Goal: Navigation & Orientation: Find specific page/section

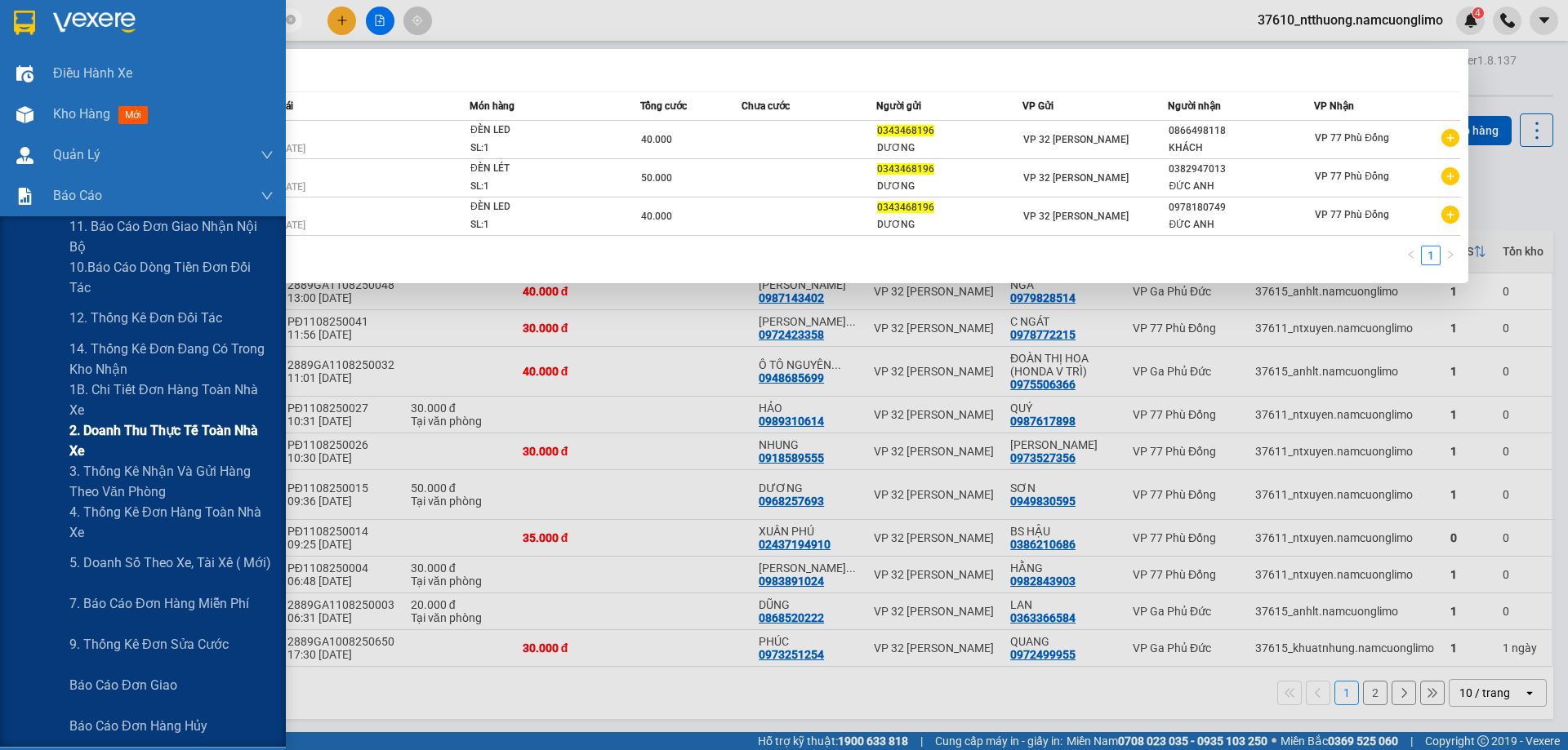
click at [173, 440] on span "2. Doanh thu thực tế toàn nhà xe" at bounding box center [171, 440] width 204 height 41
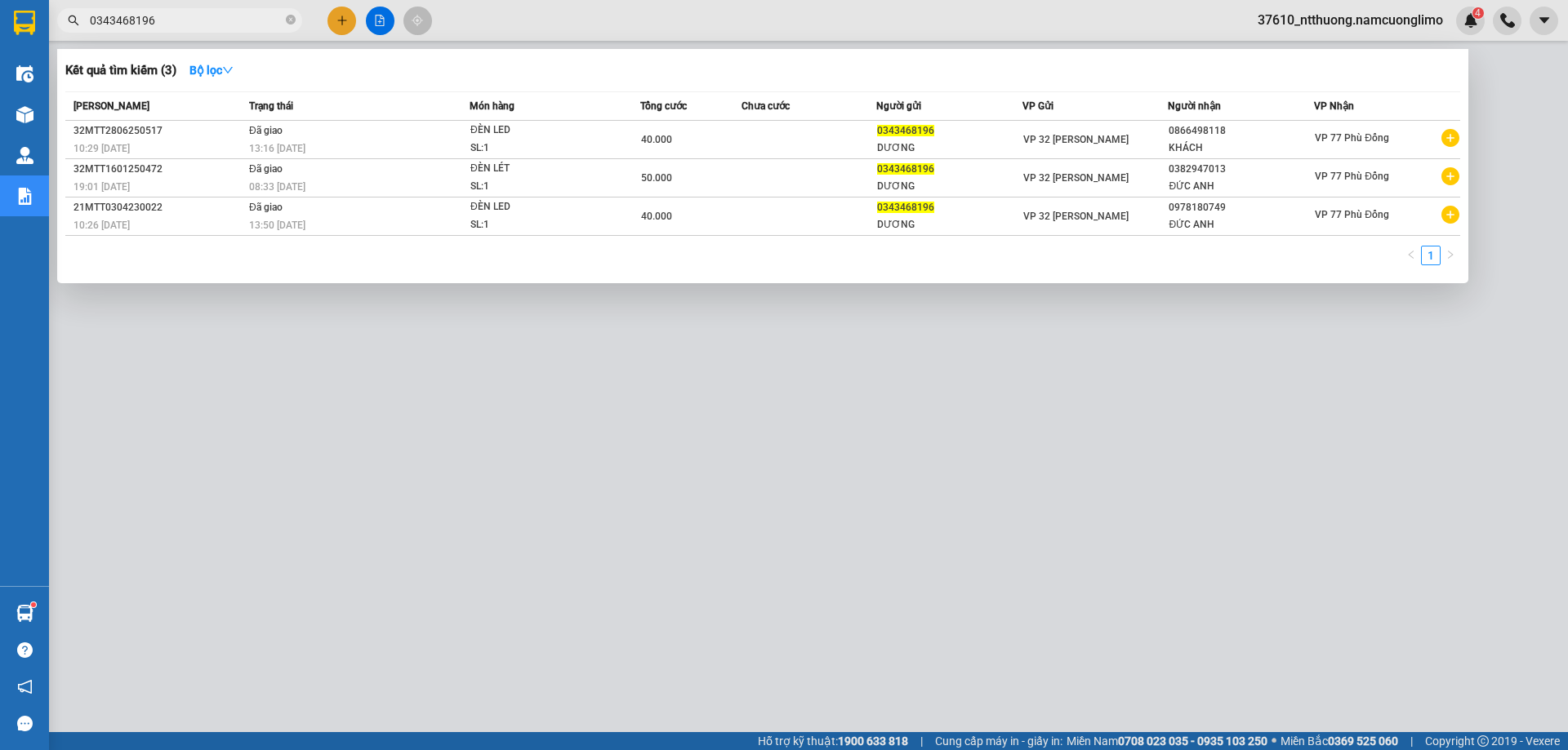
click at [365, 365] on div at bounding box center [784, 375] width 1568 height 750
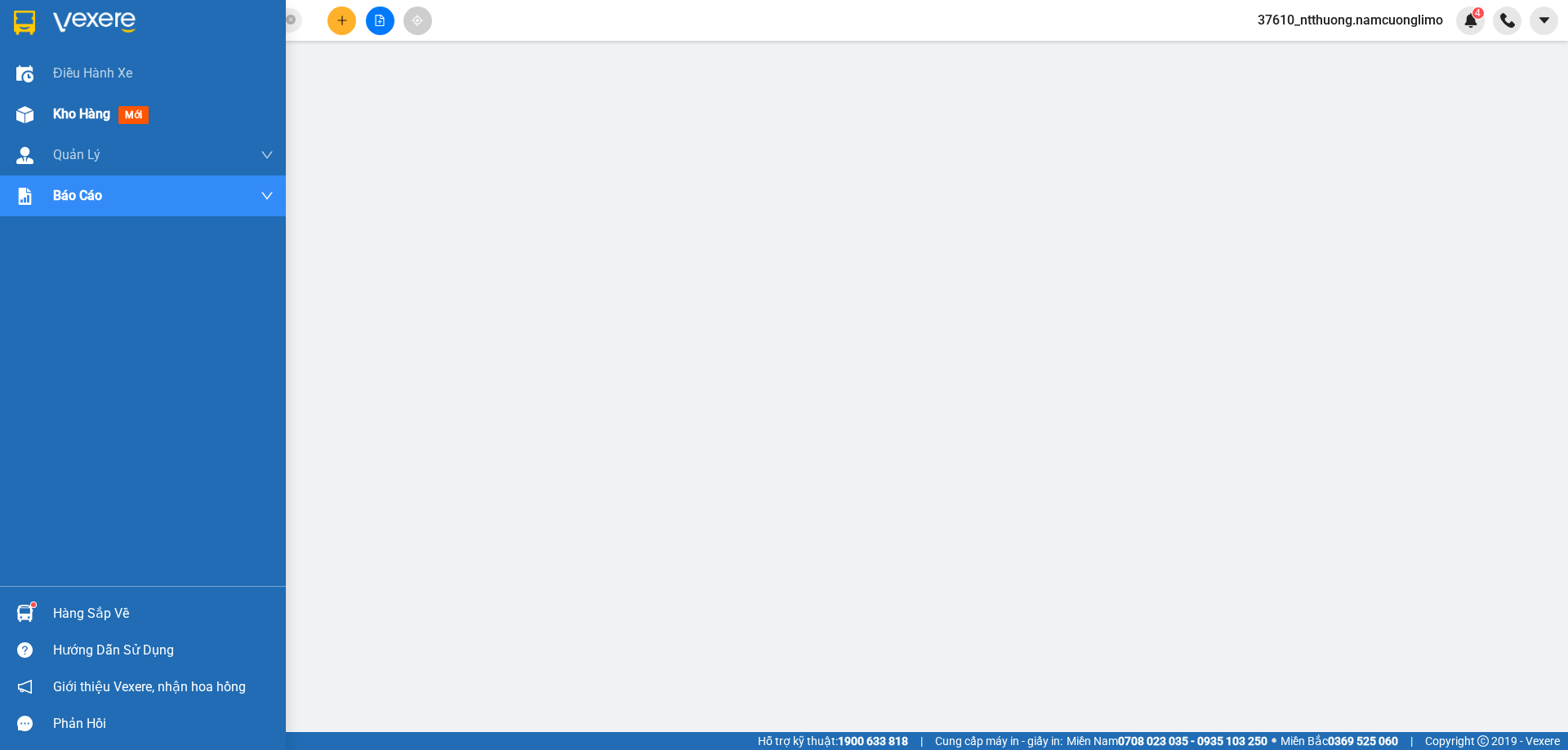
click at [71, 111] on span "Kho hàng" at bounding box center [82, 114] width 57 height 16
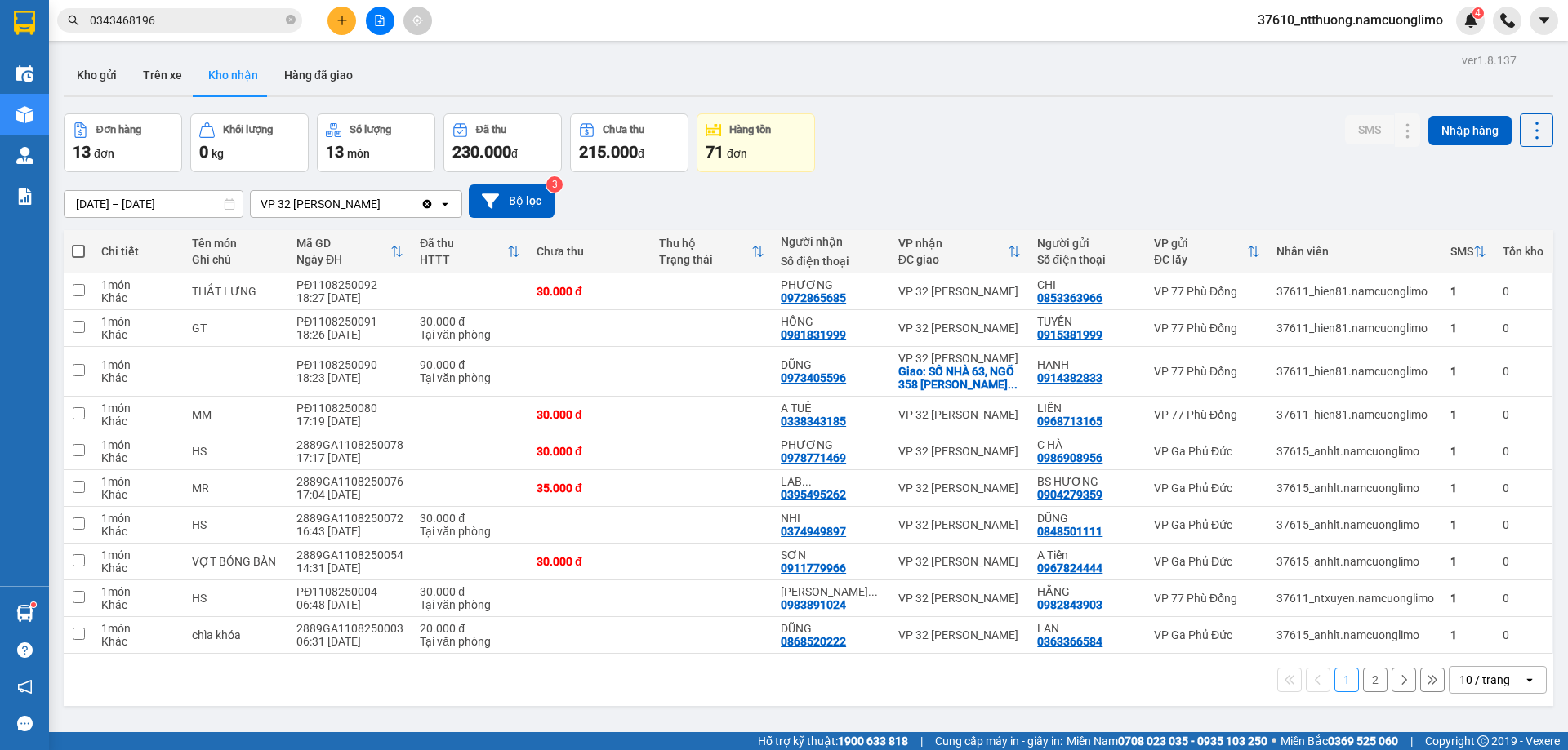
click at [978, 109] on div "ver 1.8.137 Kho gửi Trên xe Kho nhận Hàng đã giao Đơn hàng 13 đơn Khối lượng 0 …" at bounding box center [808, 424] width 1503 height 750
click at [1369, 690] on button "2" at bounding box center [1375, 679] width 25 height 25
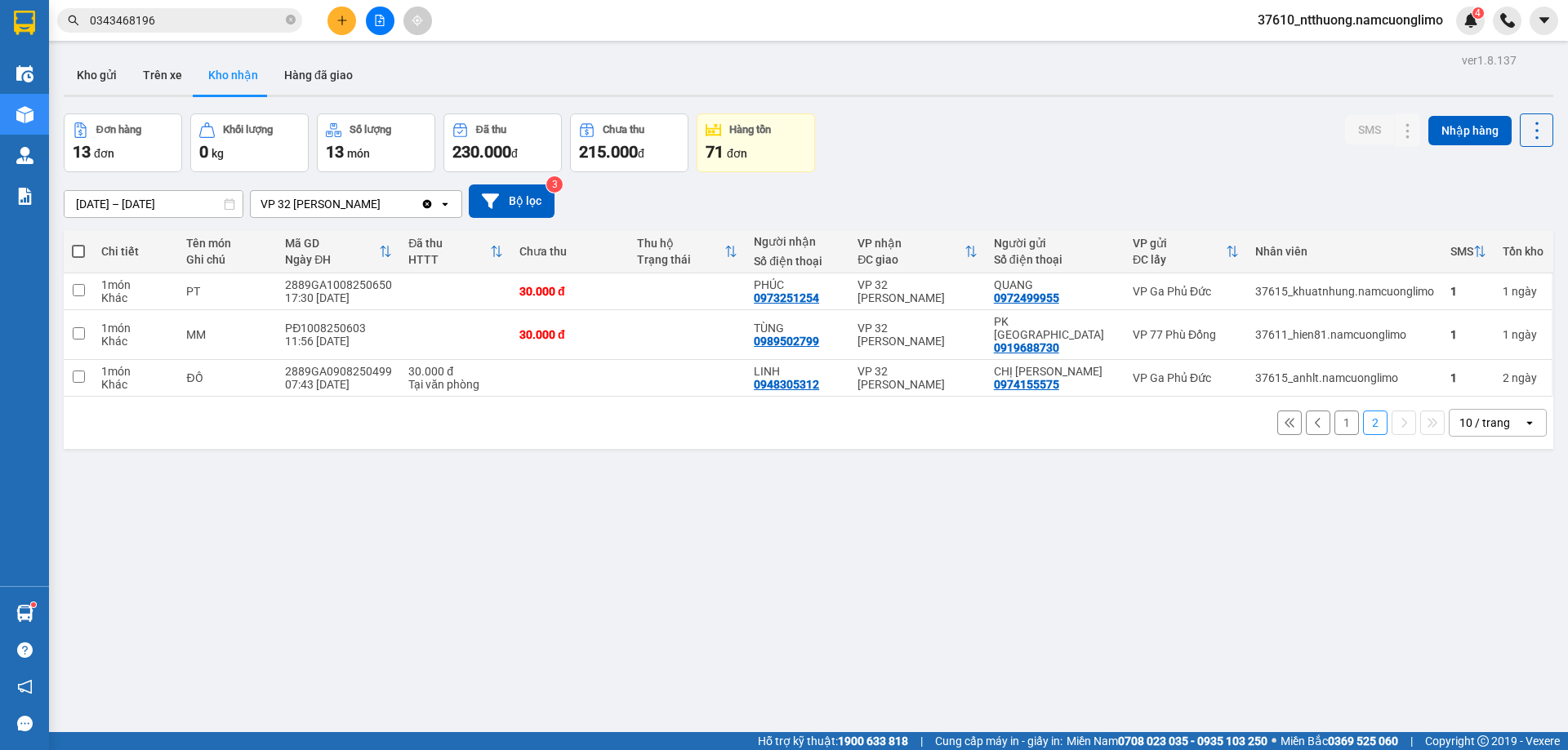
drag, startPoint x: 1075, startPoint y: 150, endPoint x: 1082, endPoint y: 168, distance: 19.3
click at [1075, 150] on div "Đơn hàng 13 đơn Khối lượng 0 kg Số lượng 13 món Đã thu 230.000 đ Chưa thu 215.0…" at bounding box center [809, 143] width 1490 height 59
